Goal: Navigation & Orientation: Go to known website

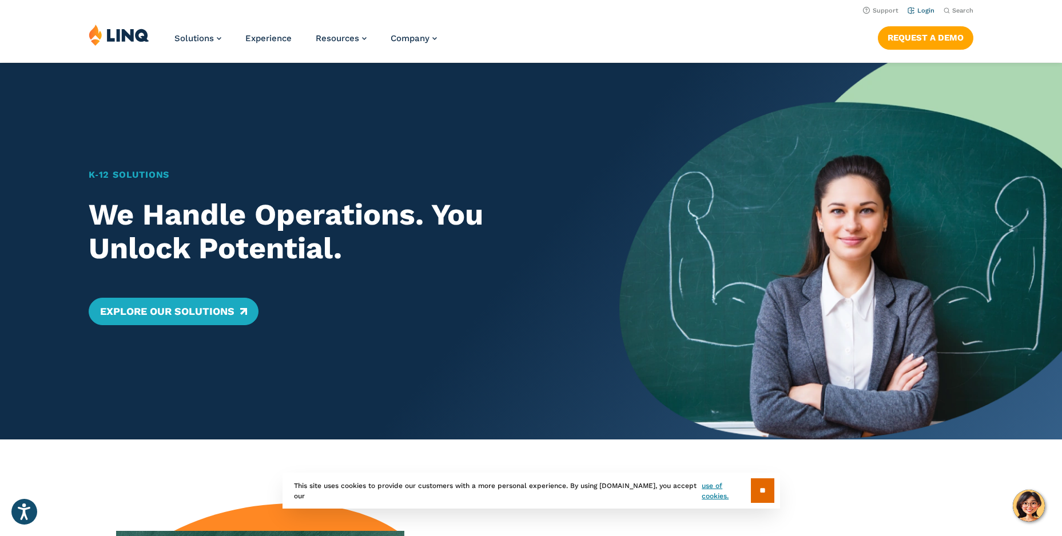
click at [914, 10] on link "Login" at bounding box center [921, 10] width 27 height 7
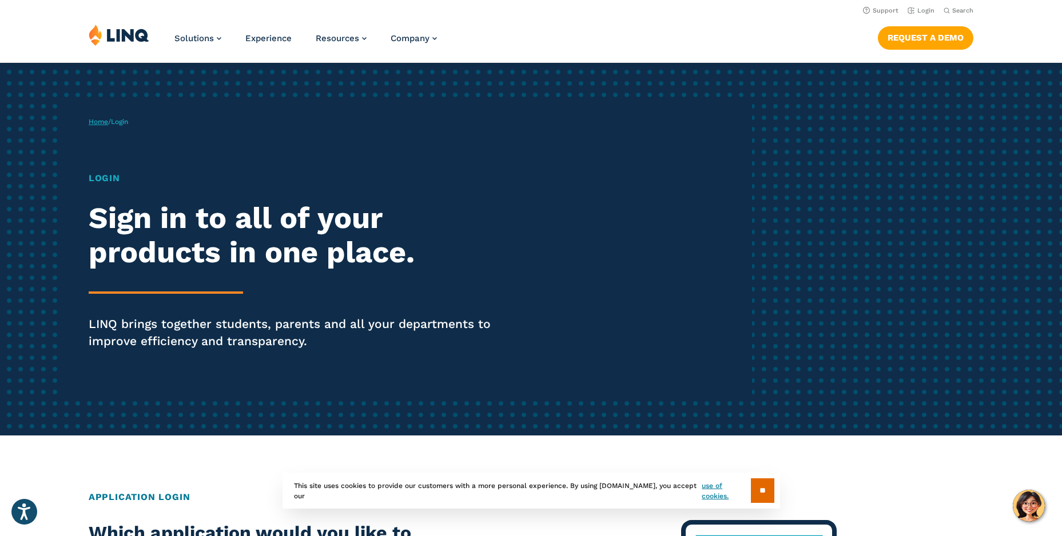
click at [104, 122] on link "Home" at bounding box center [98, 122] width 19 height 8
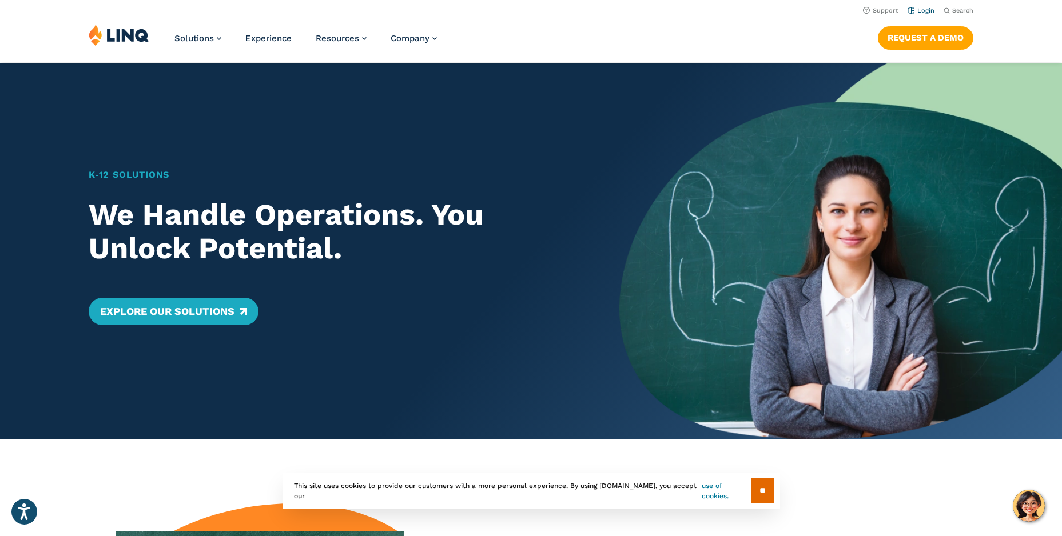
click at [922, 13] on link "Login" at bounding box center [921, 10] width 27 height 7
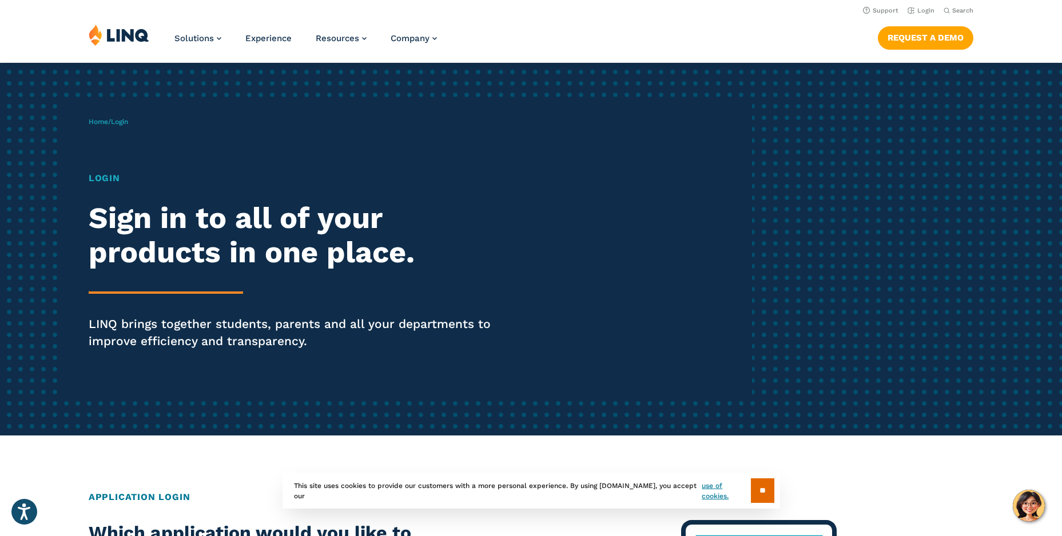
click at [126, 121] on span "Login" at bounding box center [119, 122] width 17 height 8
click at [124, 124] on span "Login" at bounding box center [119, 122] width 17 height 8
click at [98, 176] on h1 "Login" at bounding box center [293, 179] width 409 height 14
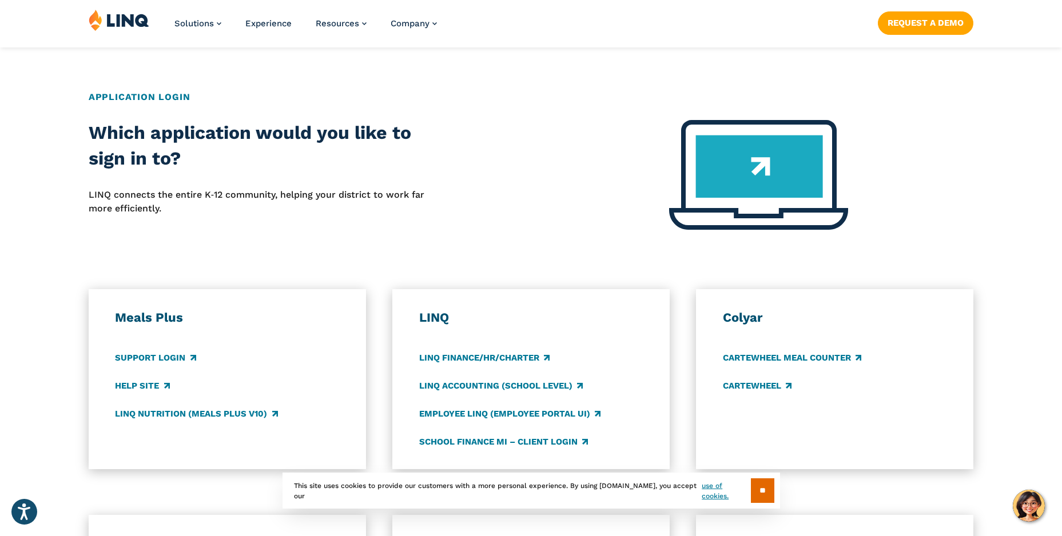
scroll to position [457, 0]
